Goal: Communication & Community: Answer question/provide support

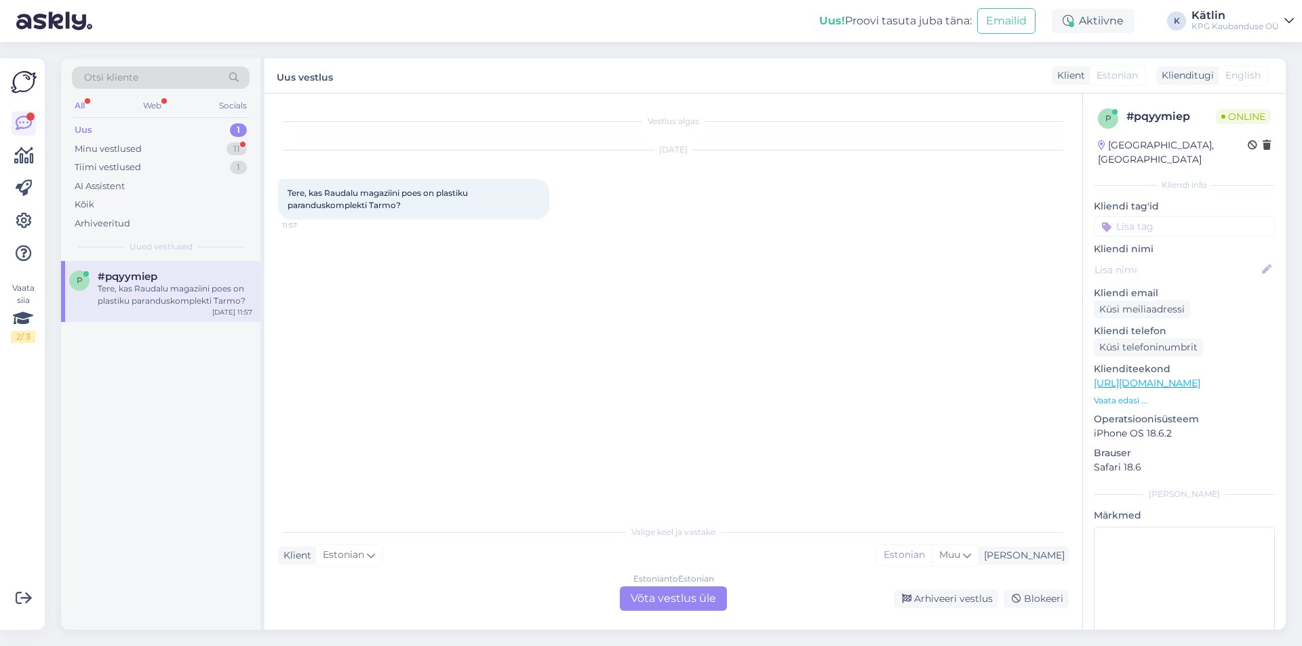
click at [1200, 377] on link "[URL][DOMAIN_NAME]" at bounding box center [1147, 383] width 106 height 12
click at [659, 594] on div "Estonian to Estonian Võta vestlus üle" at bounding box center [673, 599] width 107 height 24
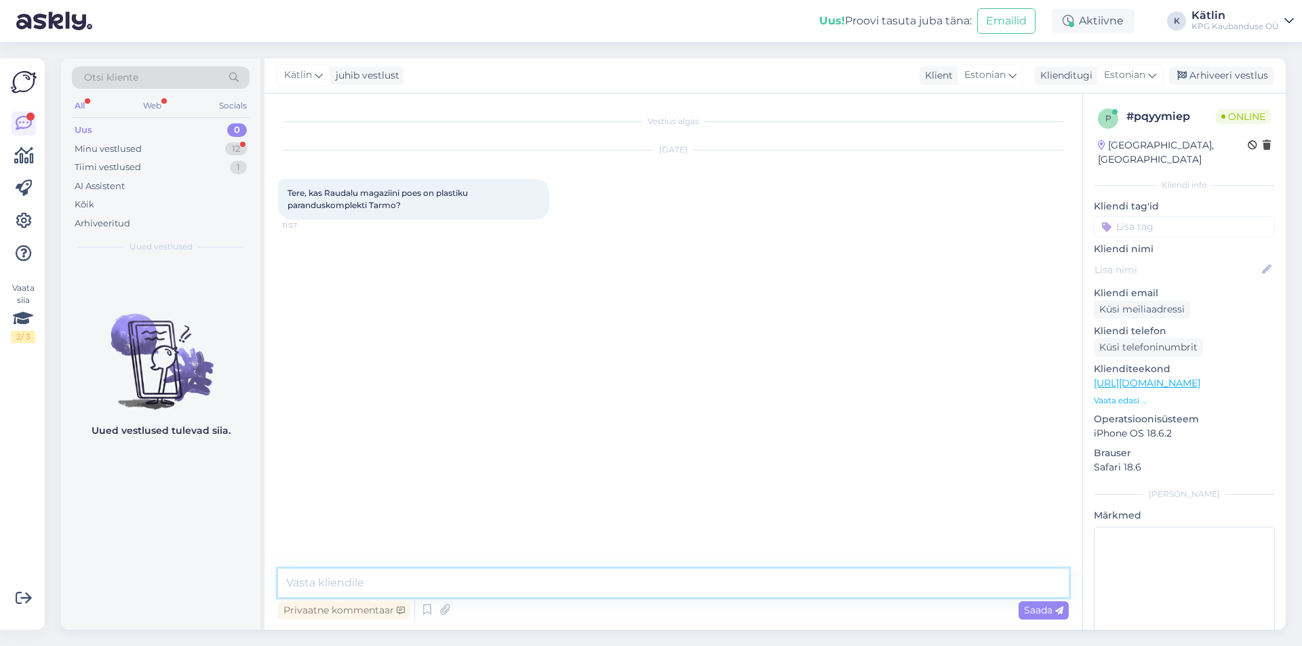
click at [653, 596] on textarea at bounding box center [673, 583] width 791 height 28
type textarea "Tere!"
click at [372, 583] on textarea at bounding box center [673, 583] width 791 height 28
type textarea "Jah, peaks olema saadaval."
click at [573, 582] on textarea at bounding box center [673, 583] width 791 height 28
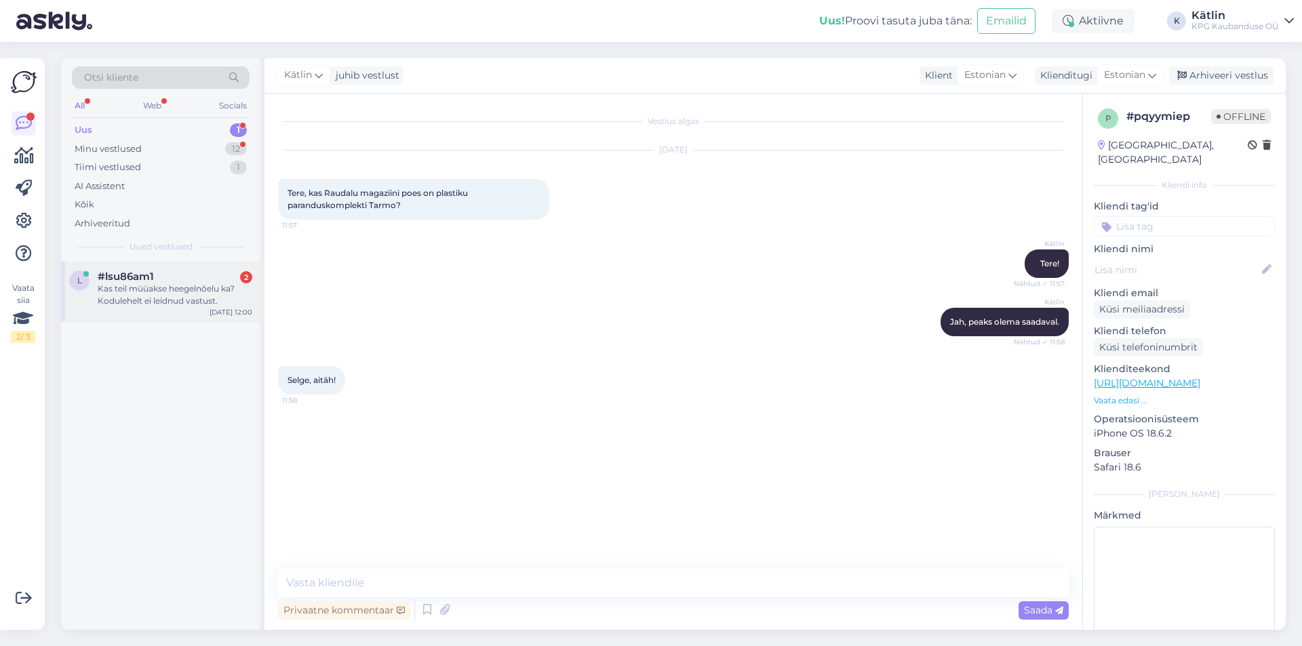
click at [115, 279] on span "#lsu86am1" at bounding box center [126, 277] width 56 height 12
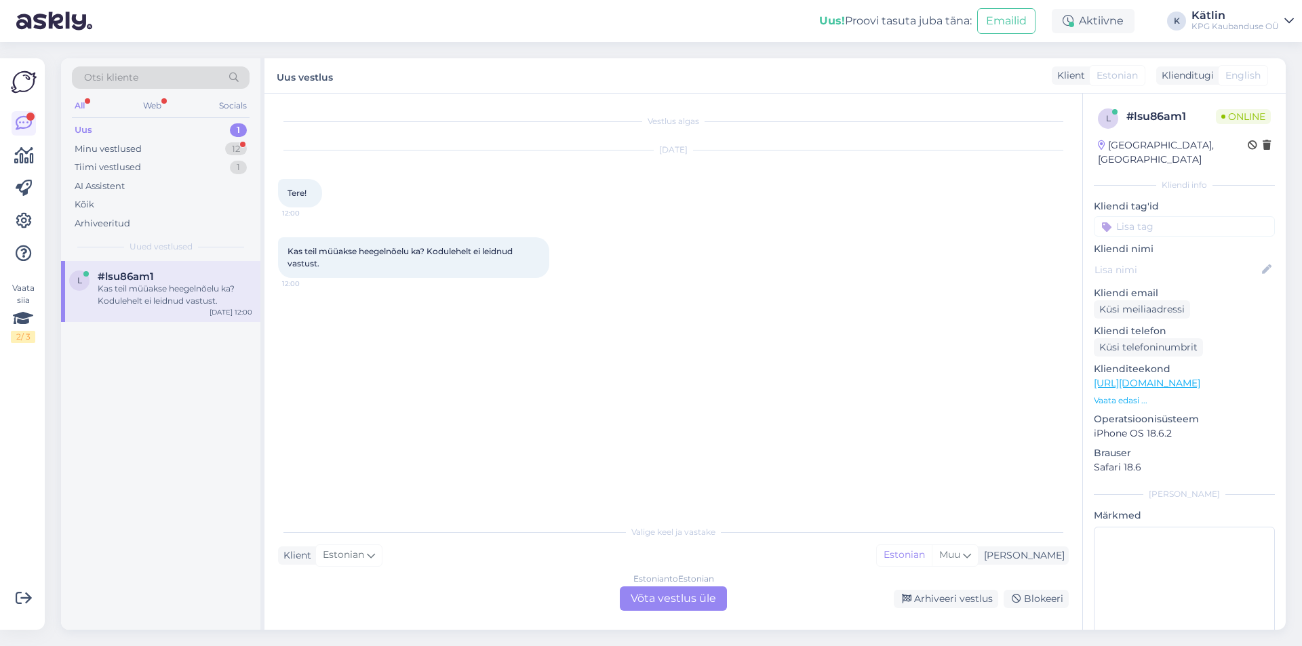
click at [683, 593] on div "Estonian to Estonian Võta vestlus üle" at bounding box center [673, 599] width 107 height 24
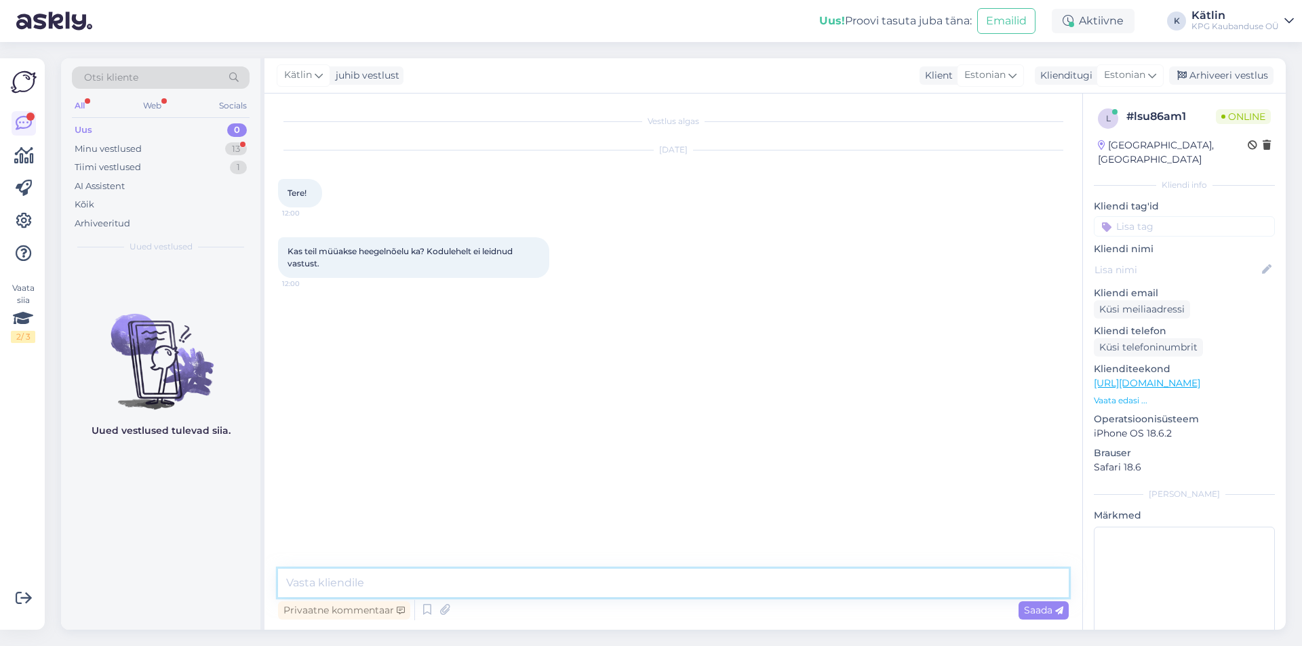
click at [646, 588] on textarea at bounding box center [673, 583] width 791 height 28
type textarea "Tere!"
type textarea "Jah, on valikus olemas, kuid need on meil saadaval [PERSON_NAME] kauplustes koh…"
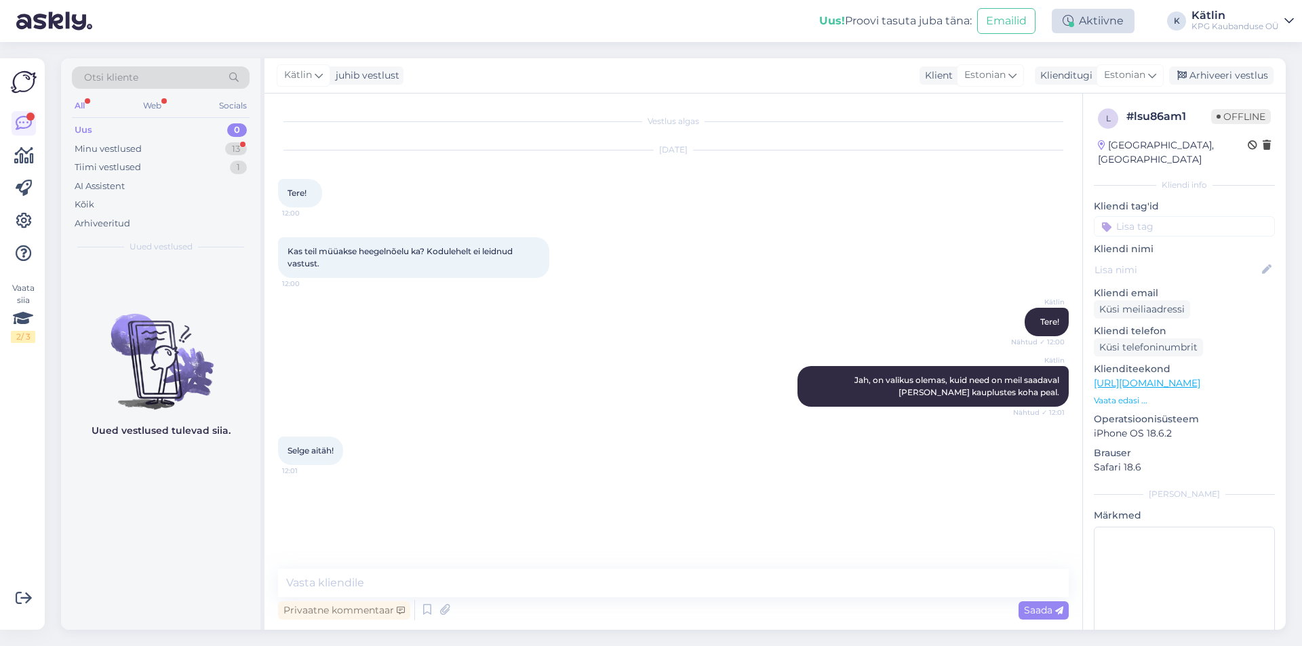
click at [1066, 22] on icon at bounding box center [1068, 21] width 11 height 11
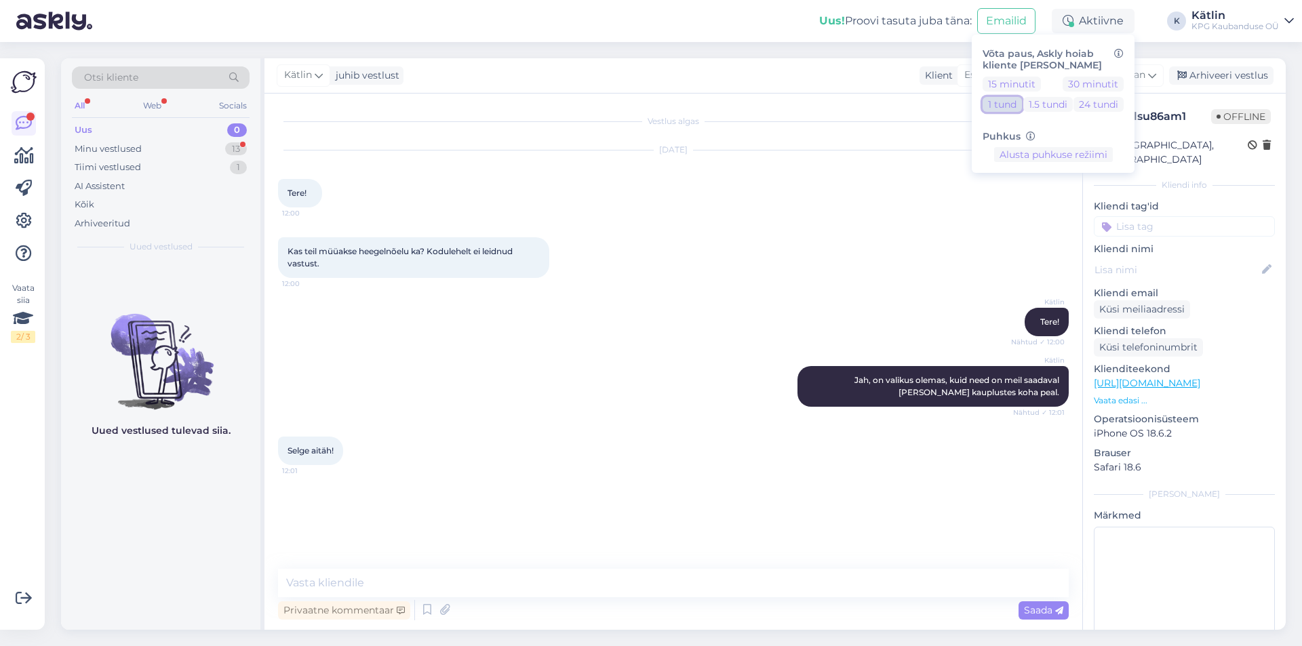
click at [1011, 98] on button "1 tund" at bounding box center [1002, 104] width 39 height 15
